Goal: Task Accomplishment & Management: Manage account settings

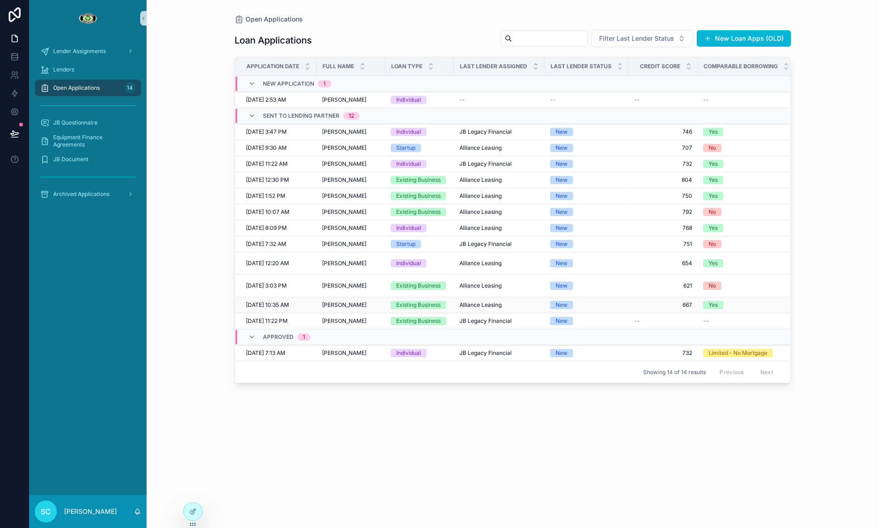
click at [341, 309] on span "[PERSON_NAME]" at bounding box center [344, 304] width 44 height 7
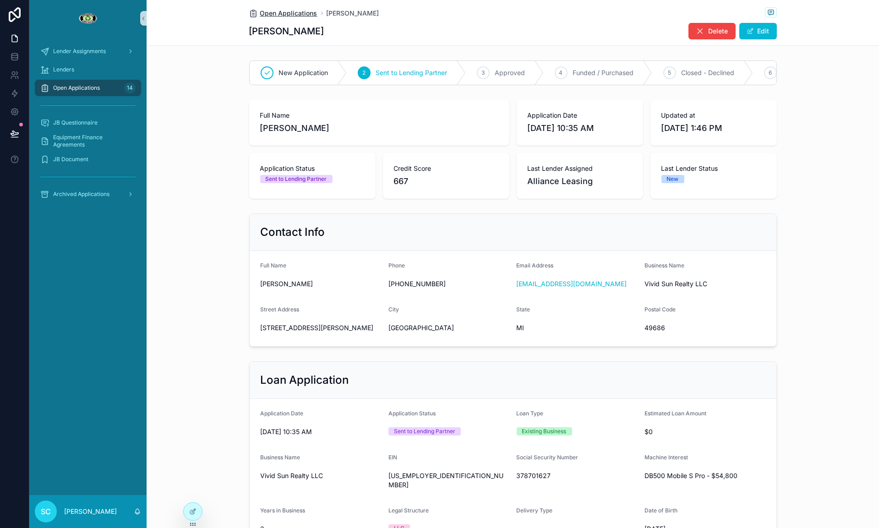
click at [257, 12] on icon "scrollable content" at bounding box center [253, 13] width 9 height 9
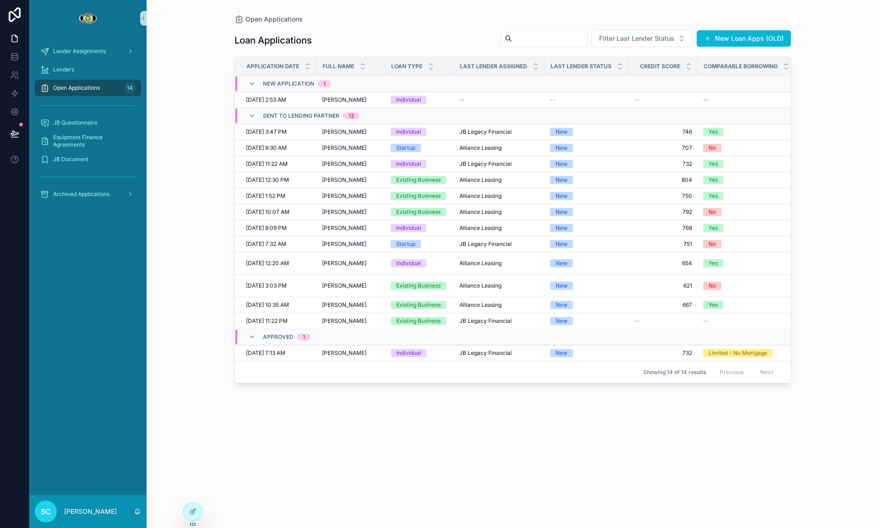
click at [431, 325] on div "Existing Business" at bounding box center [418, 321] width 44 height 8
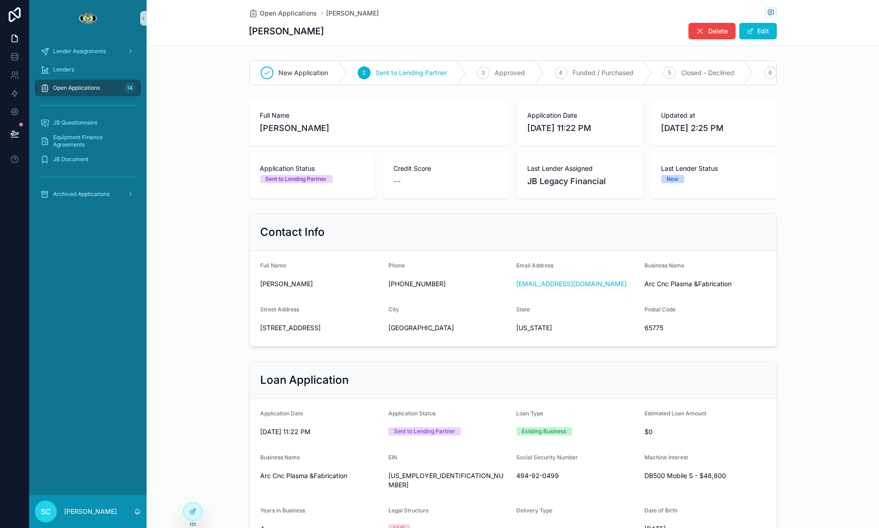
drag, startPoint x: 349, startPoint y: 128, endPoint x: 258, endPoint y: 127, distance: 90.7
click at [257, 125] on div "Full Name [PERSON_NAME]" at bounding box center [379, 123] width 260 height 46
copy span "[PERSON_NAME]"
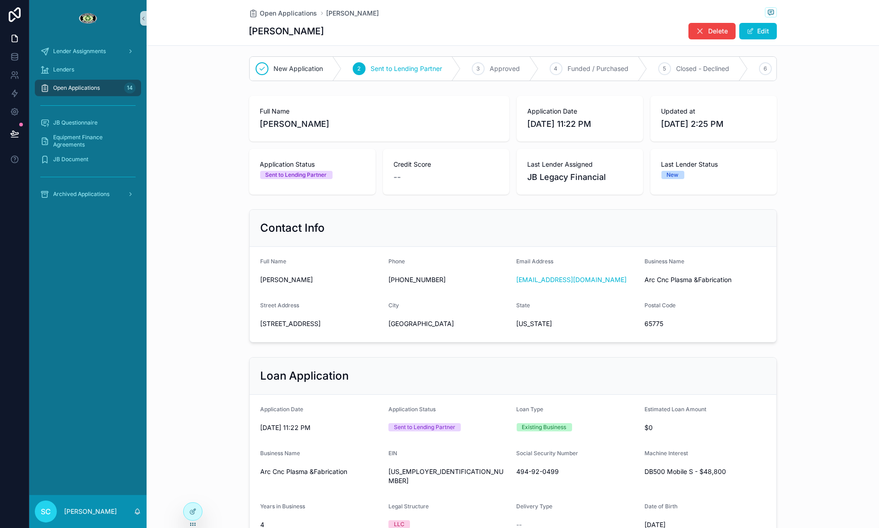
scroll to position [13, 0]
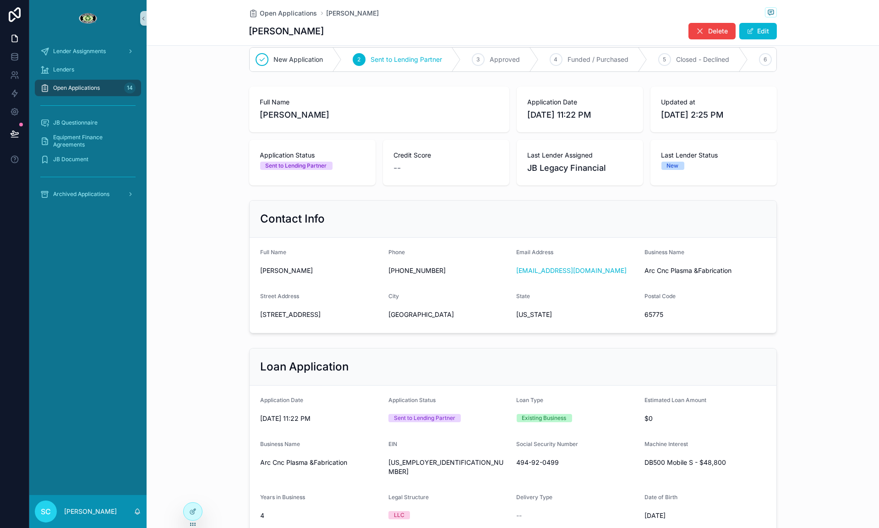
copy span "[PERSON_NAME]"
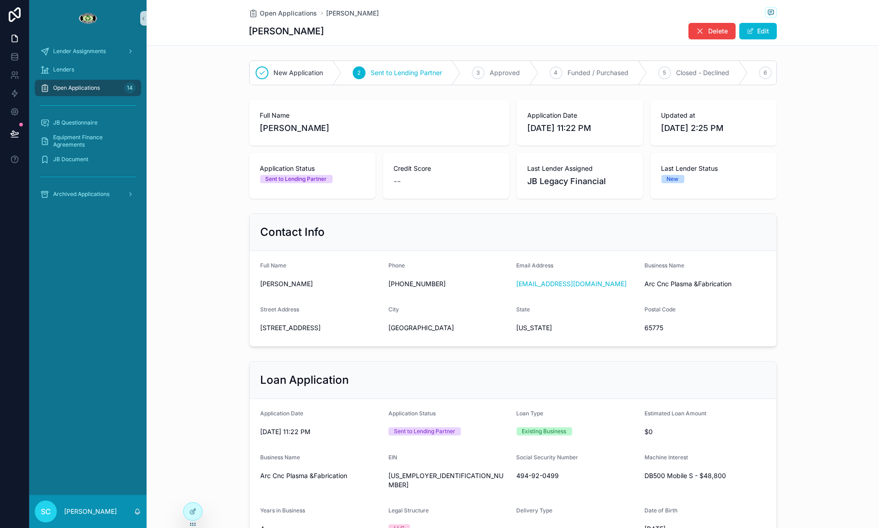
scroll to position [383, 0]
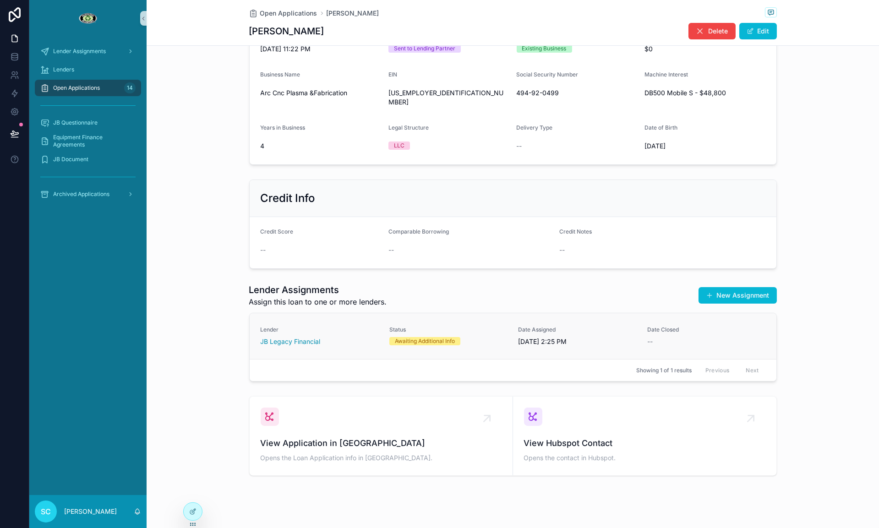
click at [446, 344] on link "Lender JB Legacy Financial Status Awaiting Additional Info Date Assigned [DATE]…" at bounding box center [513, 336] width 527 height 46
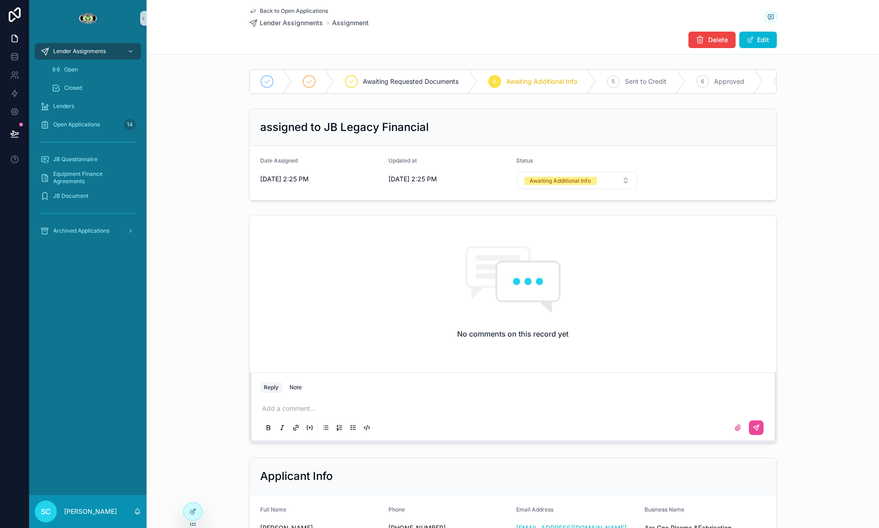
click at [272, 11] on span "Back to Open Applications" at bounding box center [294, 10] width 68 height 7
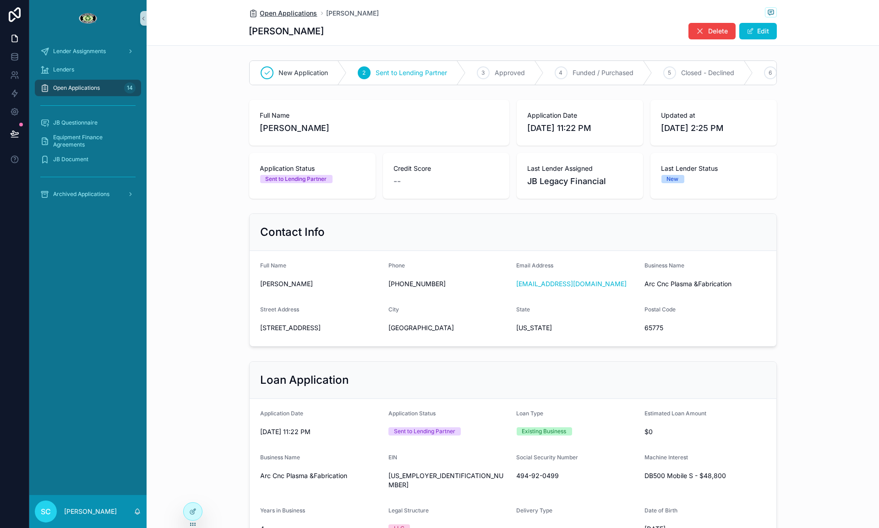
click at [289, 11] on span "Open Applications" at bounding box center [288, 13] width 57 height 9
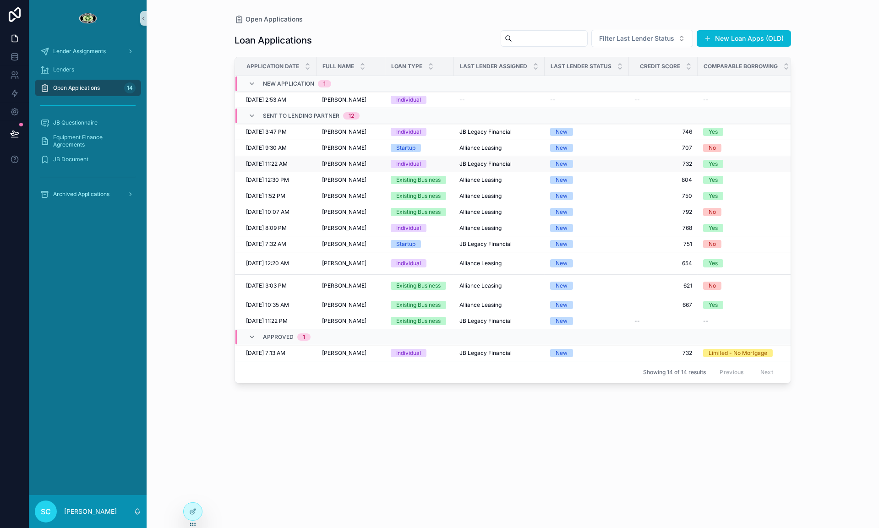
scroll to position [0, 1]
click at [379, 309] on div "[PERSON_NAME] [PERSON_NAME]" at bounding box center [350, 304] width 58 height 7
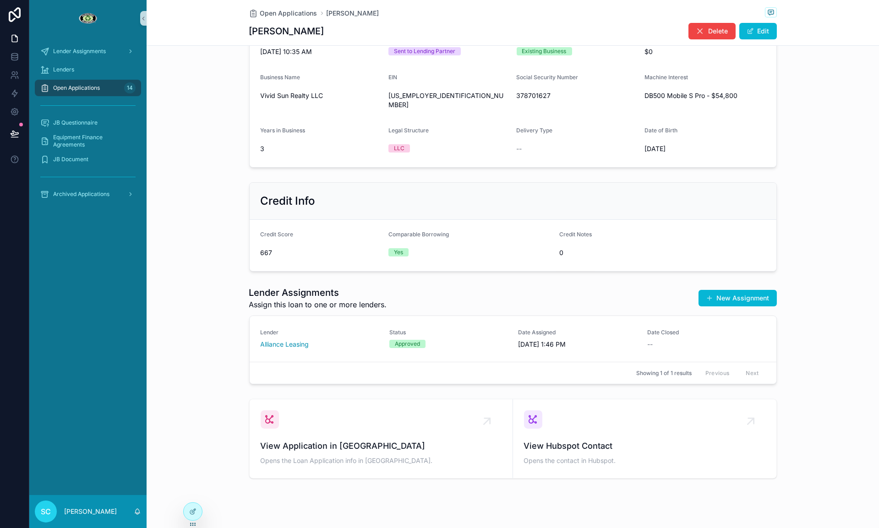
scroll to position [383, 0]
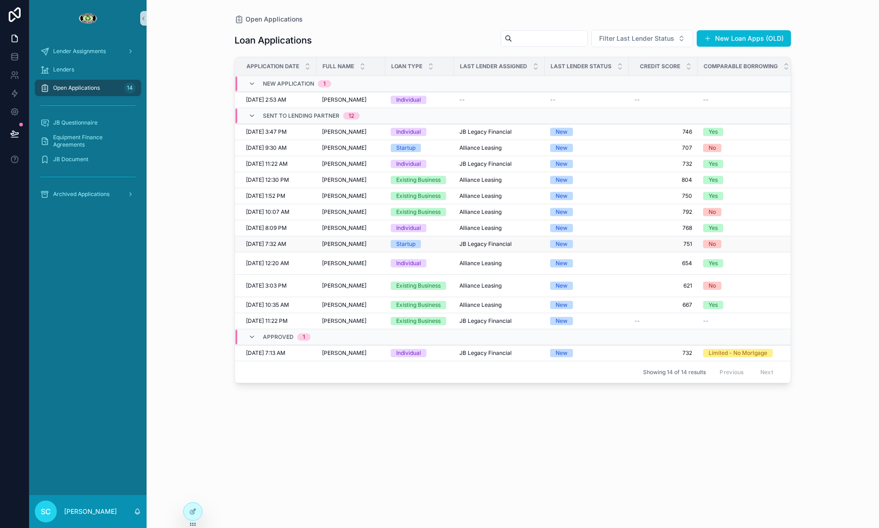
click at [343, 252] on td "[PERSON_NAME] [PERSON_NAME]" at bounding box center [351, 244] width 69 height 16
click at [415, 252] on td "Startup" at bounding box center [419, 244] width 69 height 16
click at [411, 248] on div "Startup" at bounding box center [405, 244] width 19 height 8
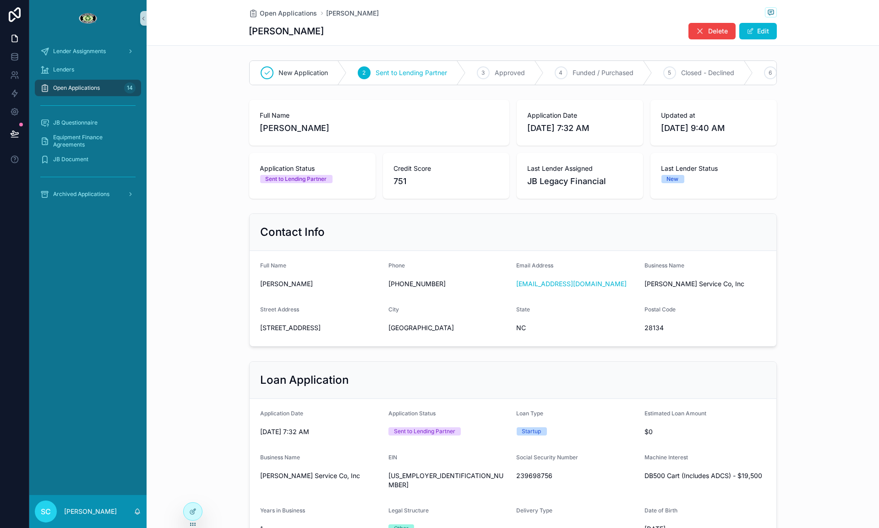
drag, startPoint x: 329, startPoint y: 33, endPoint x: 249, endPoint y: 33, distance: 79.7
click at [249, 33] on div "[PERSON_NAME] Edit" at bounding box center [513, 30] width 528 height 17
copy h1 "[PERSON_NAME]"
